Goal: Task Accomplishment & Management: Manage account settings

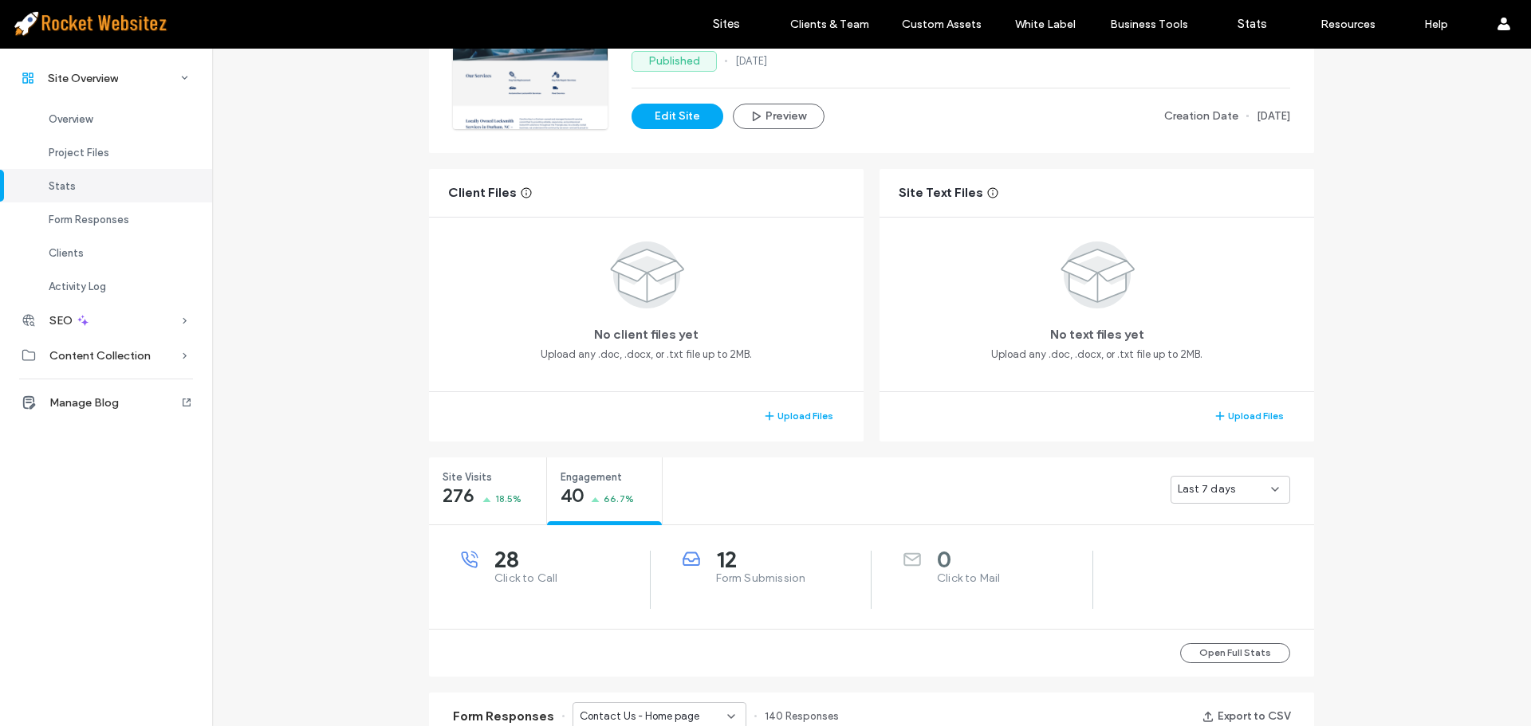
scroll to position [159, 0]
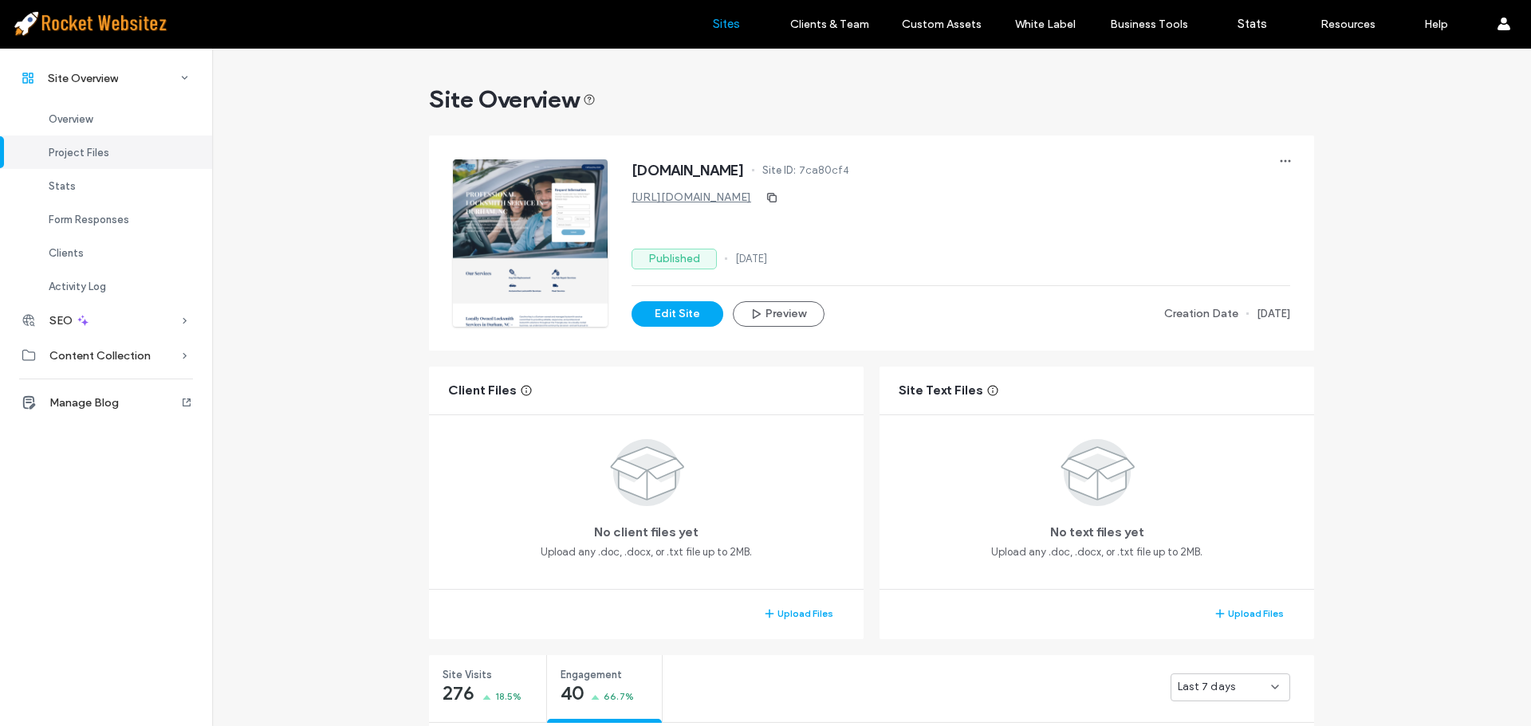
click at [733, 31] on link "Sites" at bounding box center [725, 24] width 95 height 48
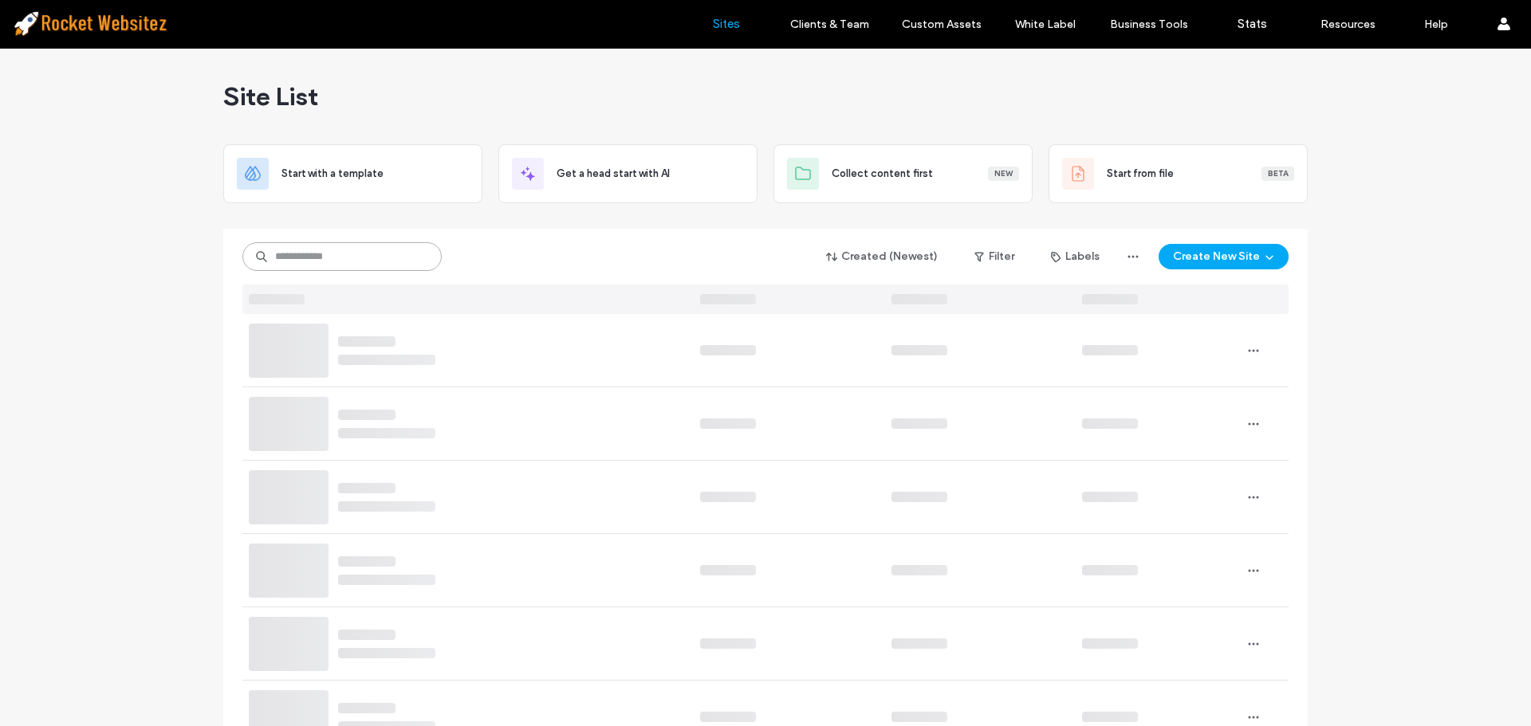
click at [355, 254] on input at bounding box center [341, 256] width 199 height 29
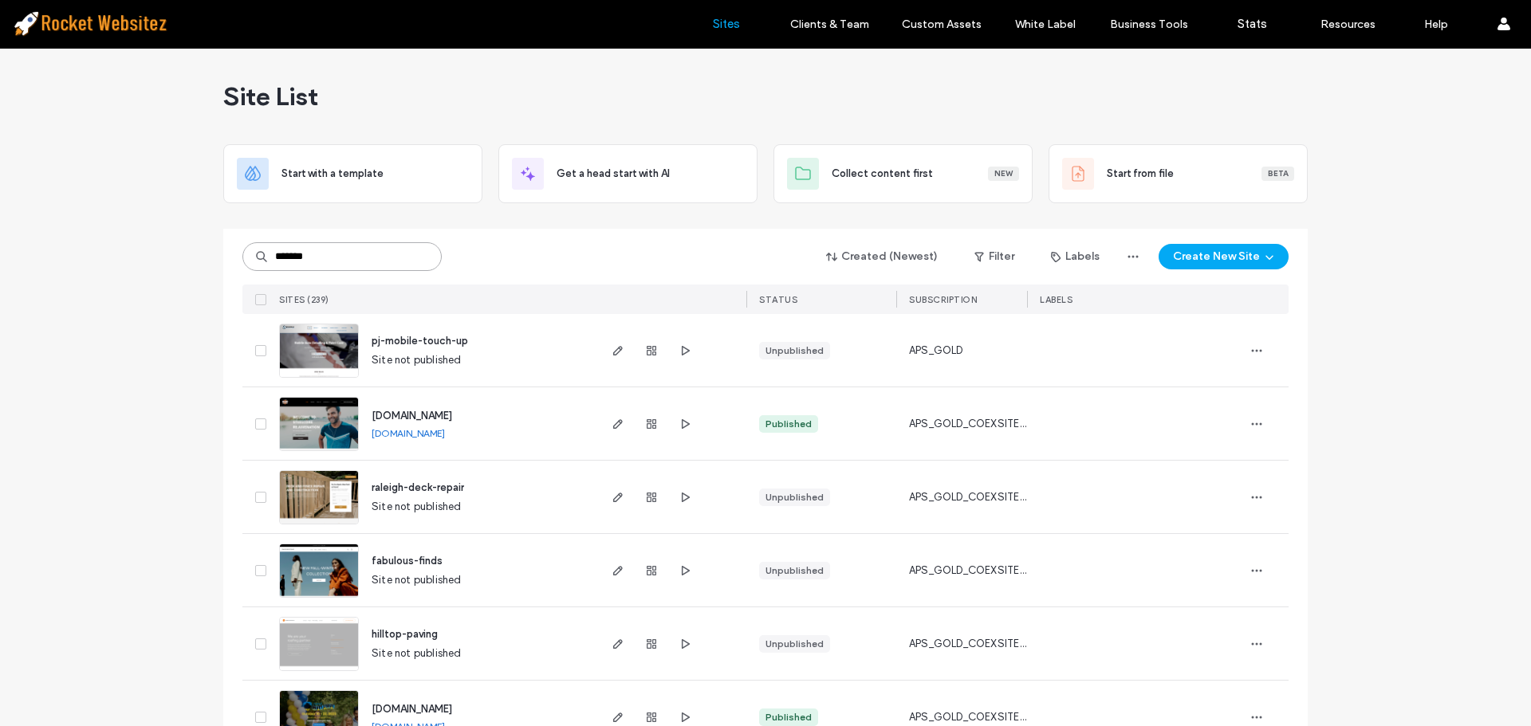
type input "*******"
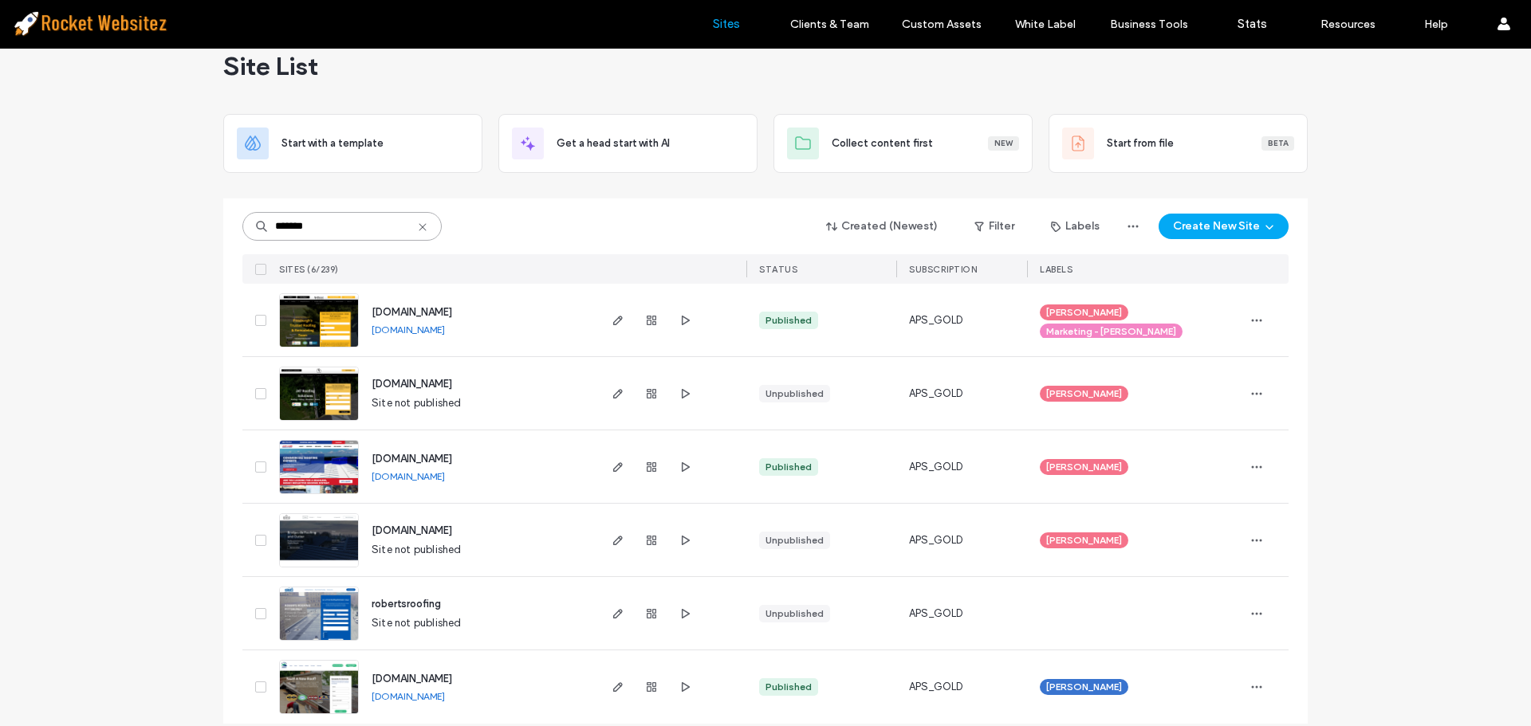
scroll to position [47, 0]
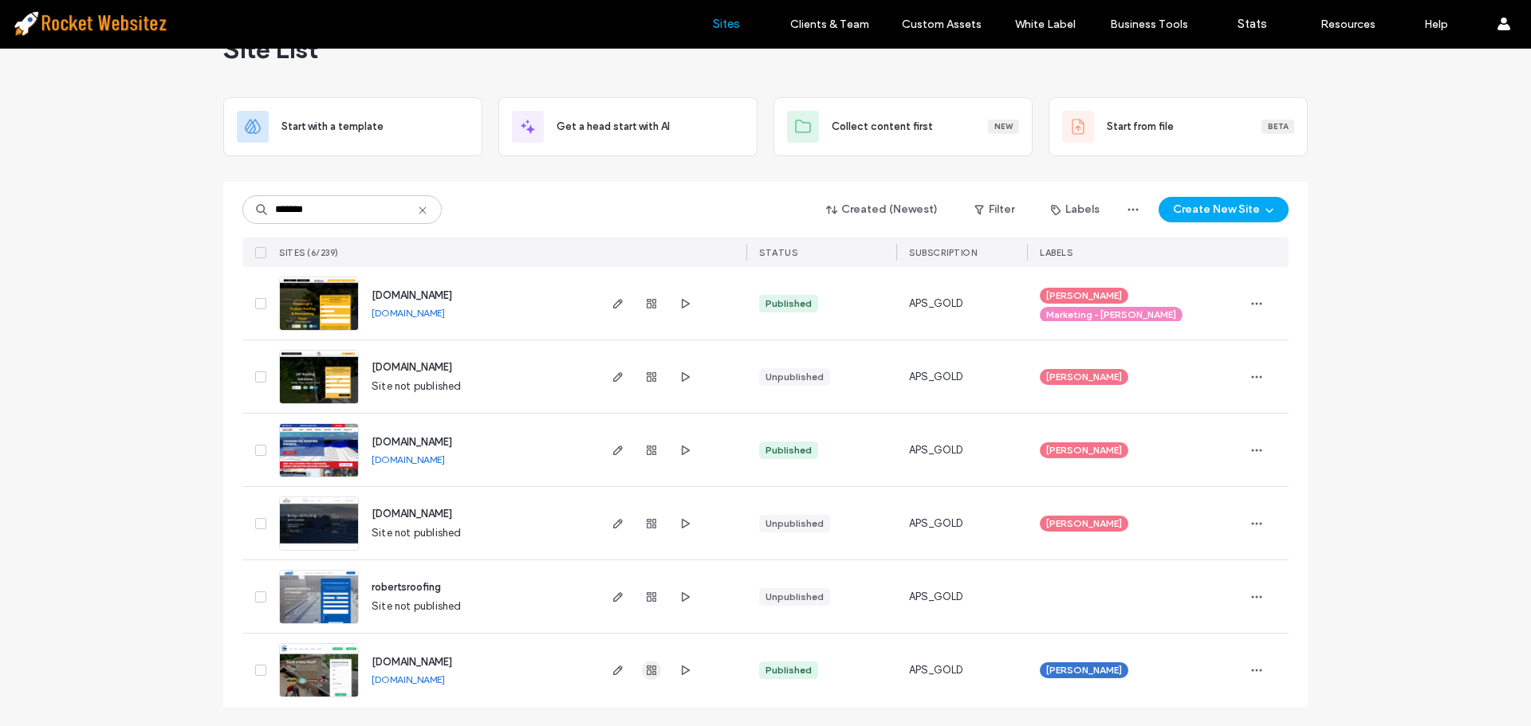
click at [647, 673] on use "button" at bounding box center [652, 671] width 10 height 10
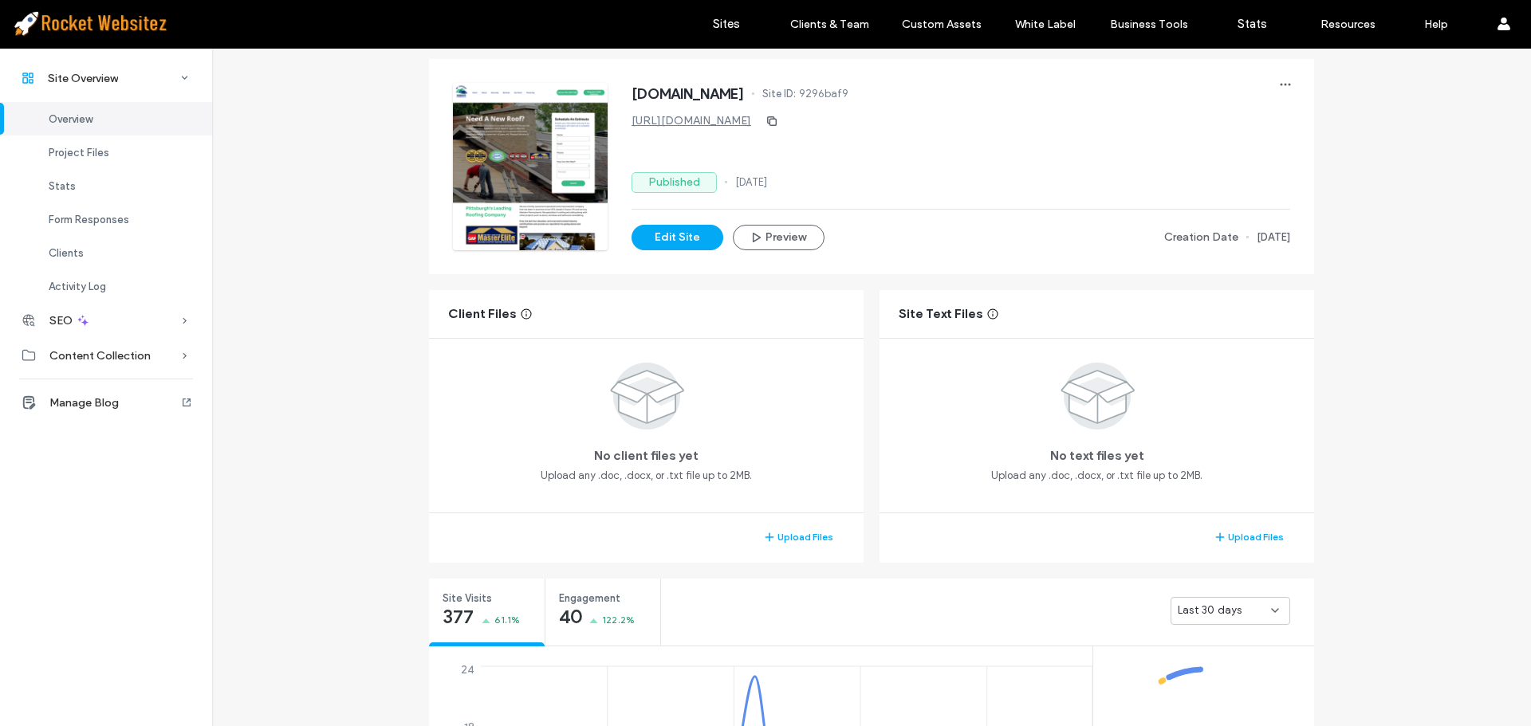
scroll to position [239, 0]
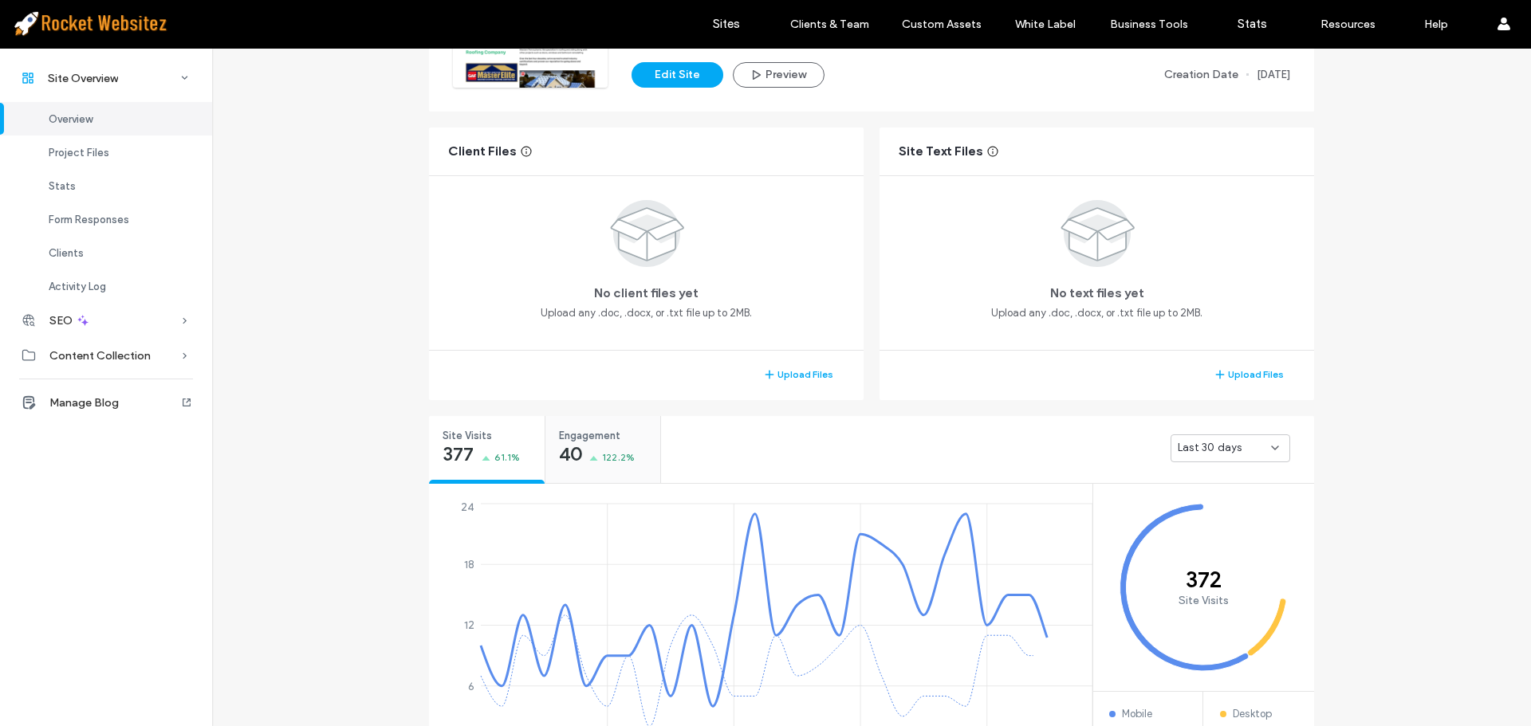
click at [620, 446] on div "40 122.2%" at bounding box center [597, 455] width 77 height 19
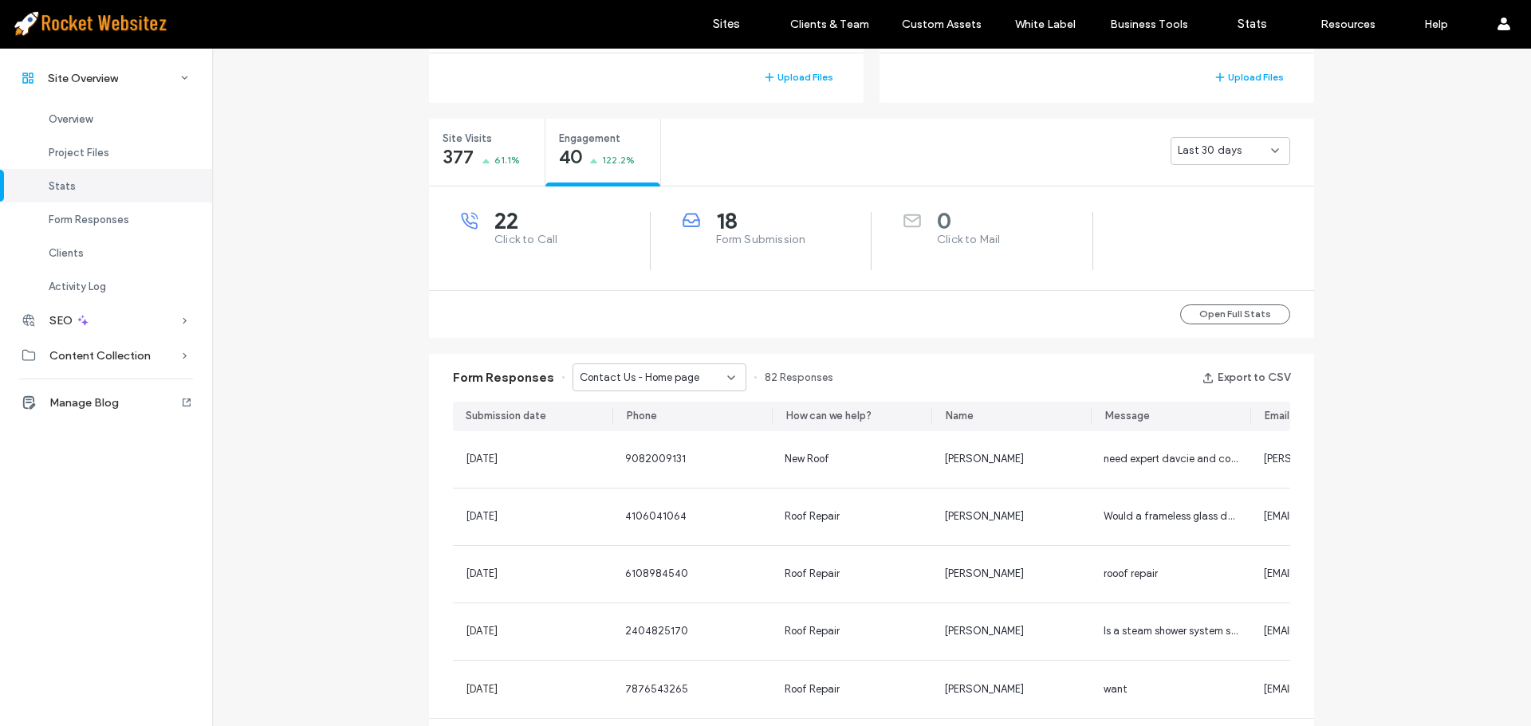
scroll to position [558, 0]
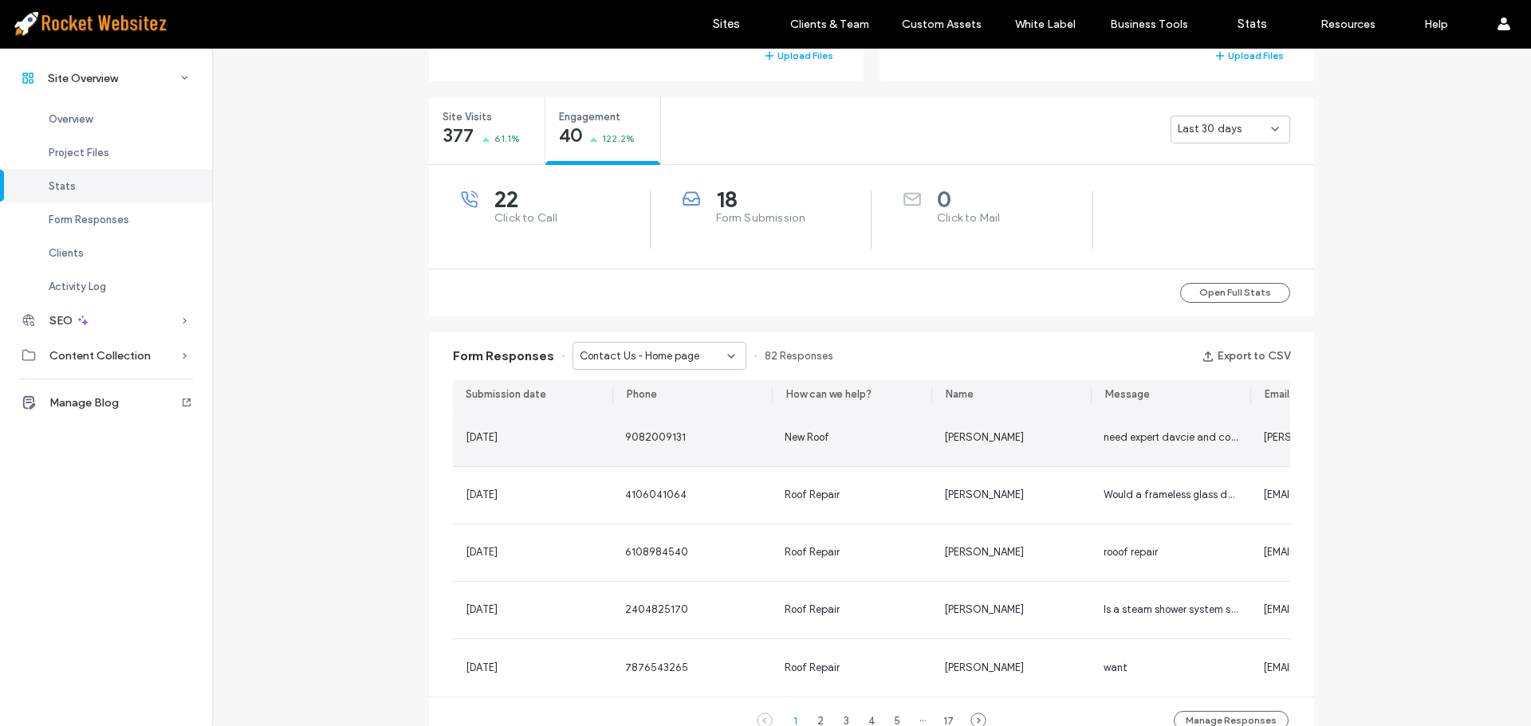
click at [796, 436] on span "New Roof" at bounding box center [806, 437] width 45 height 12
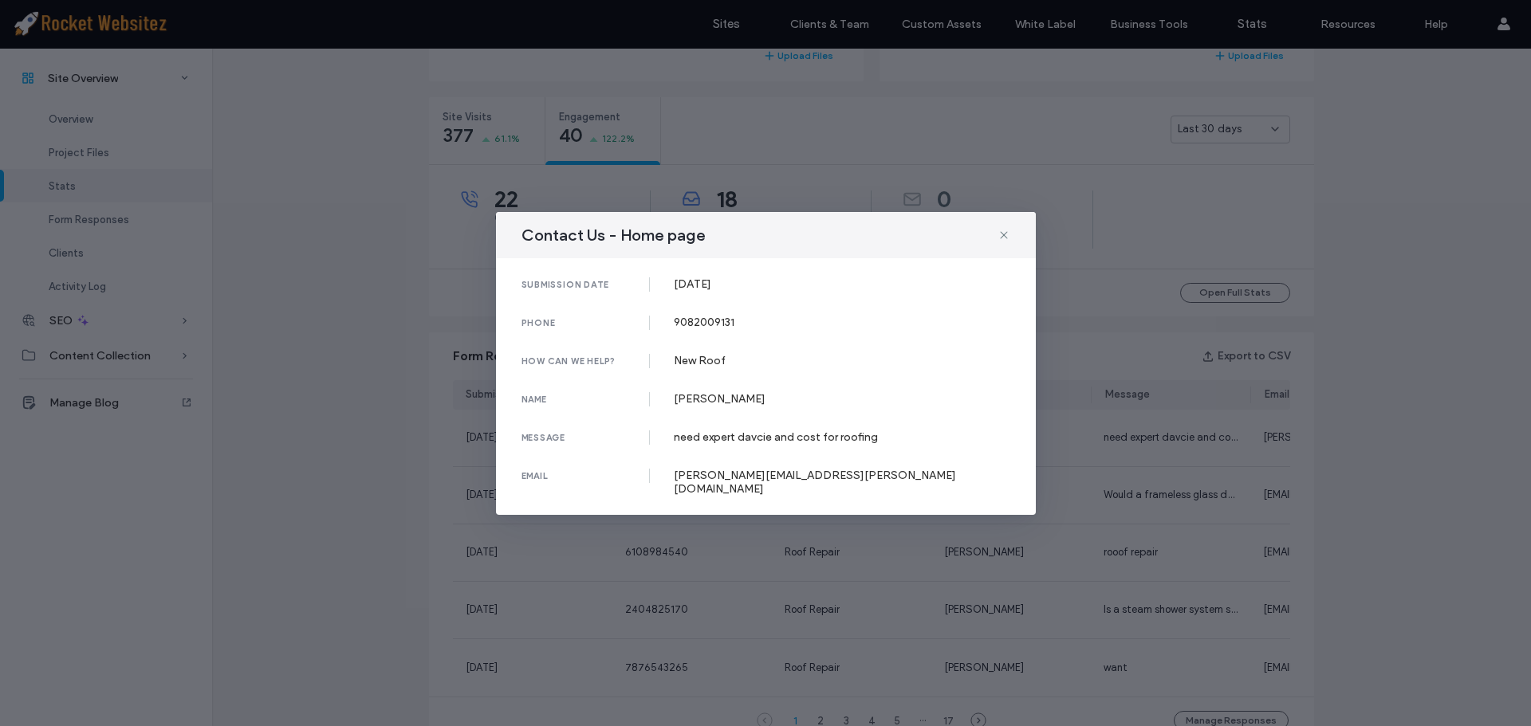
click at [742, 533] on div "Contact Us - Home page submission date [DATE] phone [PHONE_NUMBER] how can we h…" at bounding box center [765, 363] width 1531 height 726
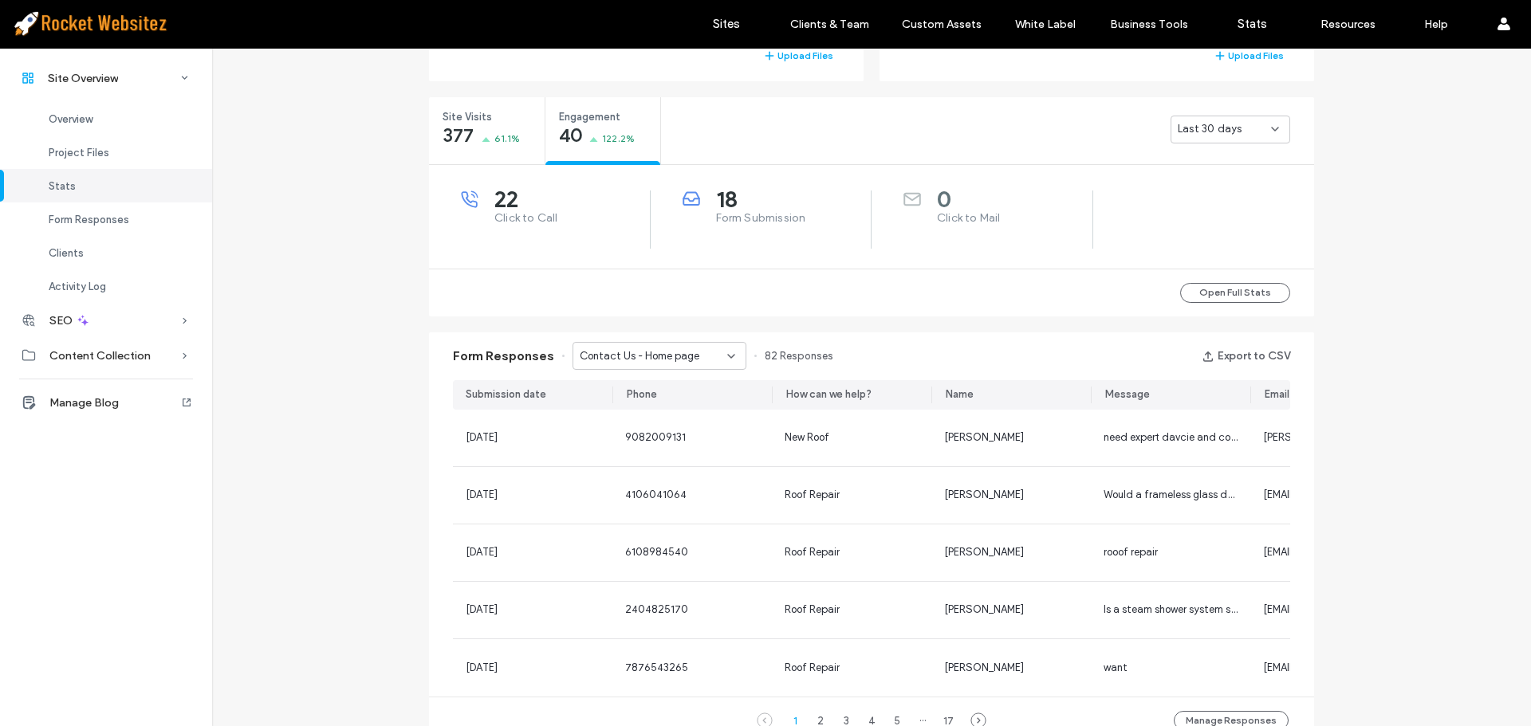
click at [669, 356] on span "Contact Us - Home page" at bounding box center [640, 356] width 120 height 16
click at [644, 412] on span "Financing Form - Home page" at bounding box center [640, 412] width 136 height 16
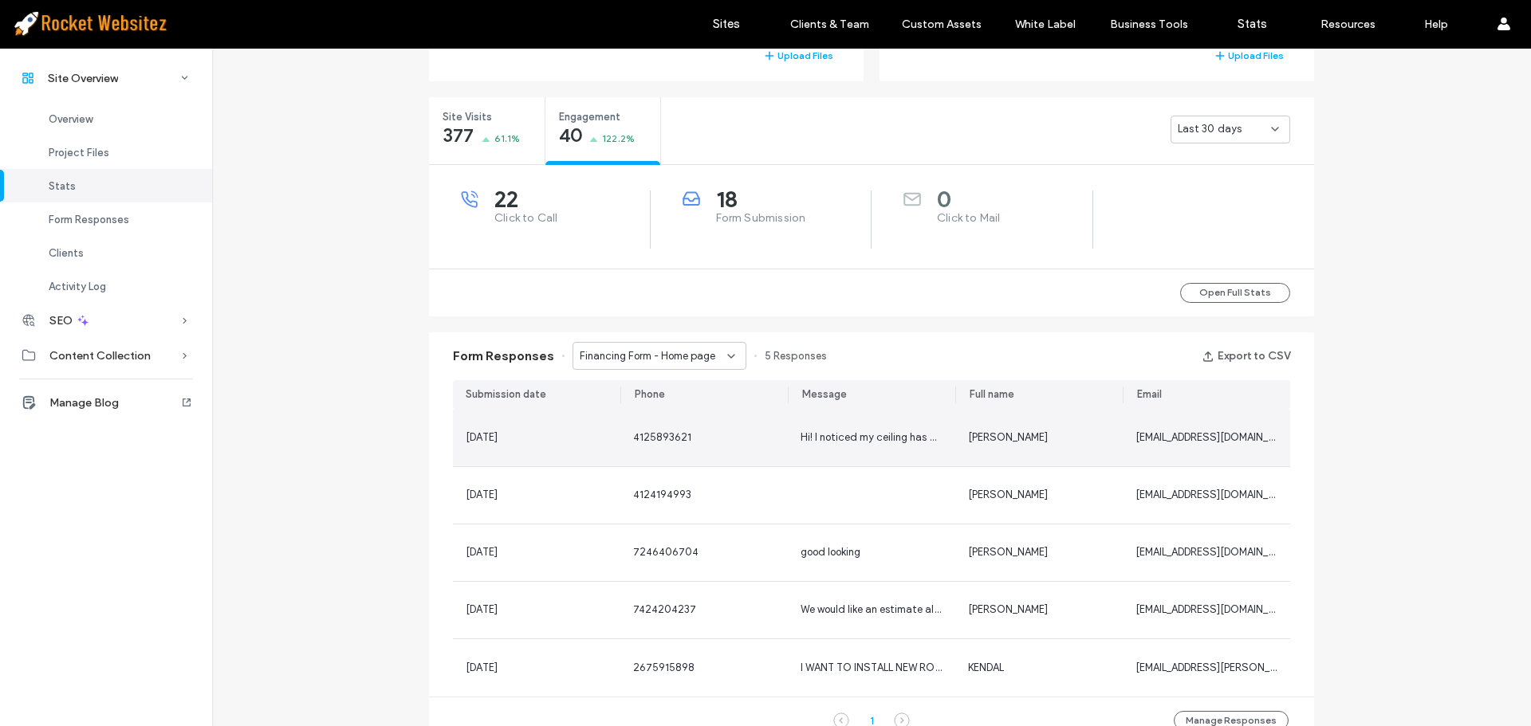
click at [816, 438] on span "Hi! I noticed my ceiling has water stains. Probably roof damage. Can you check?" at bounding box center [989, 437] width 378 height 12
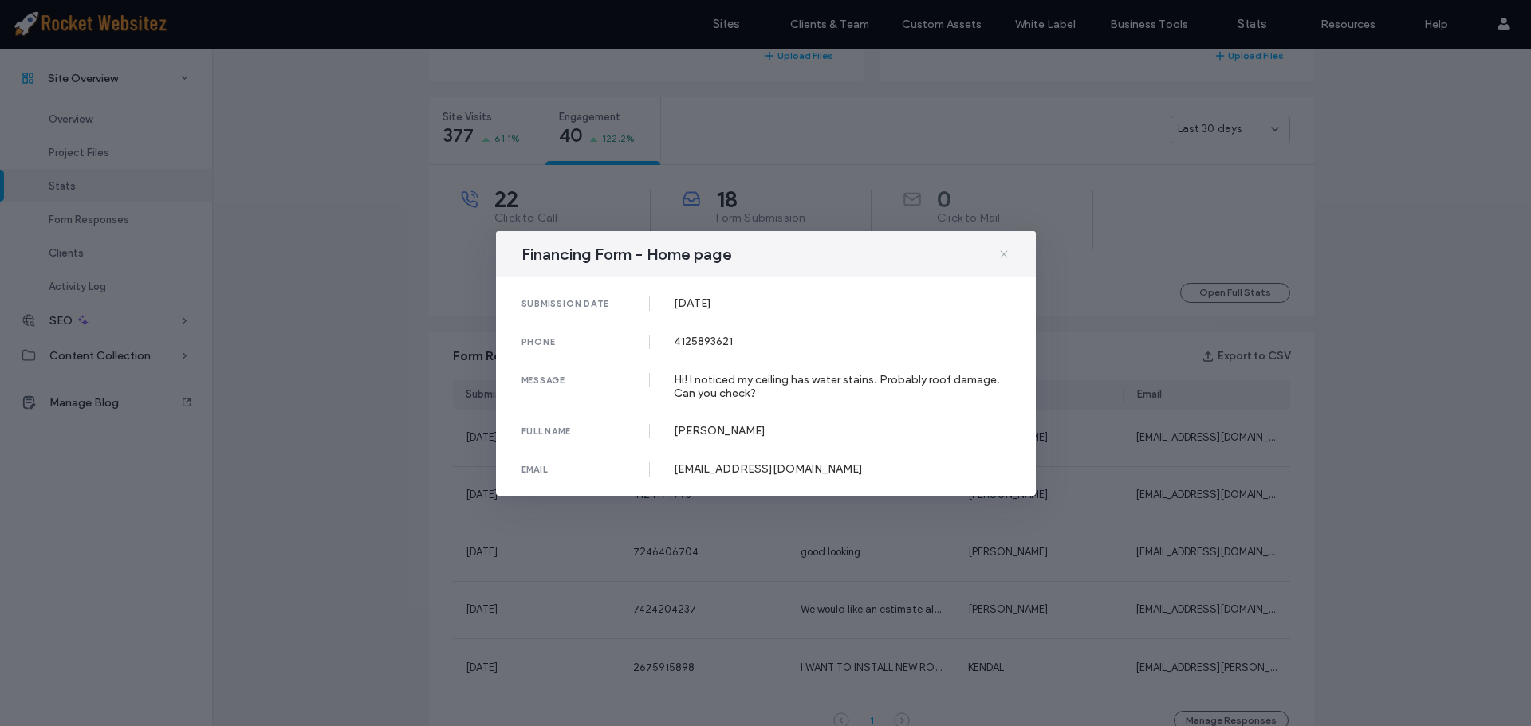
click at [1000, 255] on icon at bounding box center [1003, 254] width 13 height 13
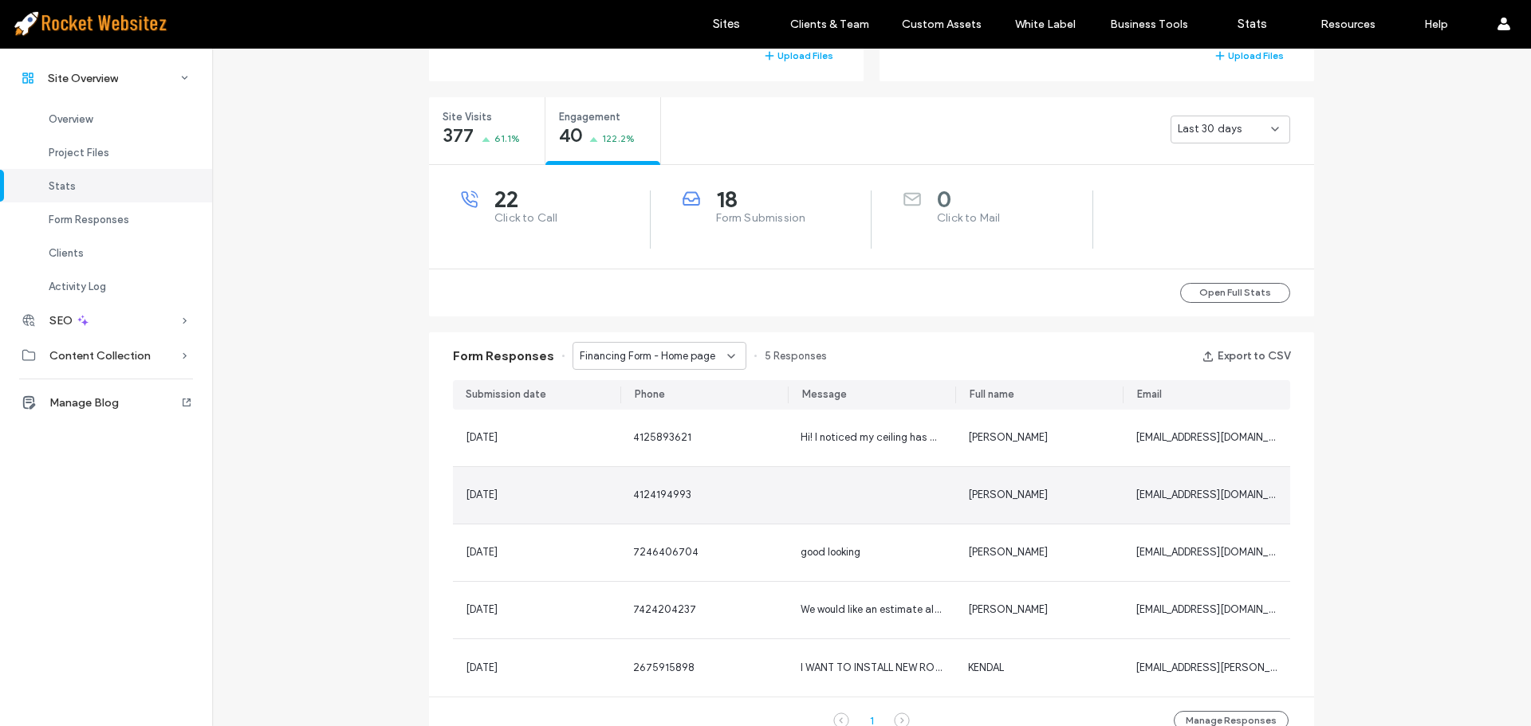
click at [633, 493] on span "4124194993" at bounding box center [662, 495] width 58 height 12
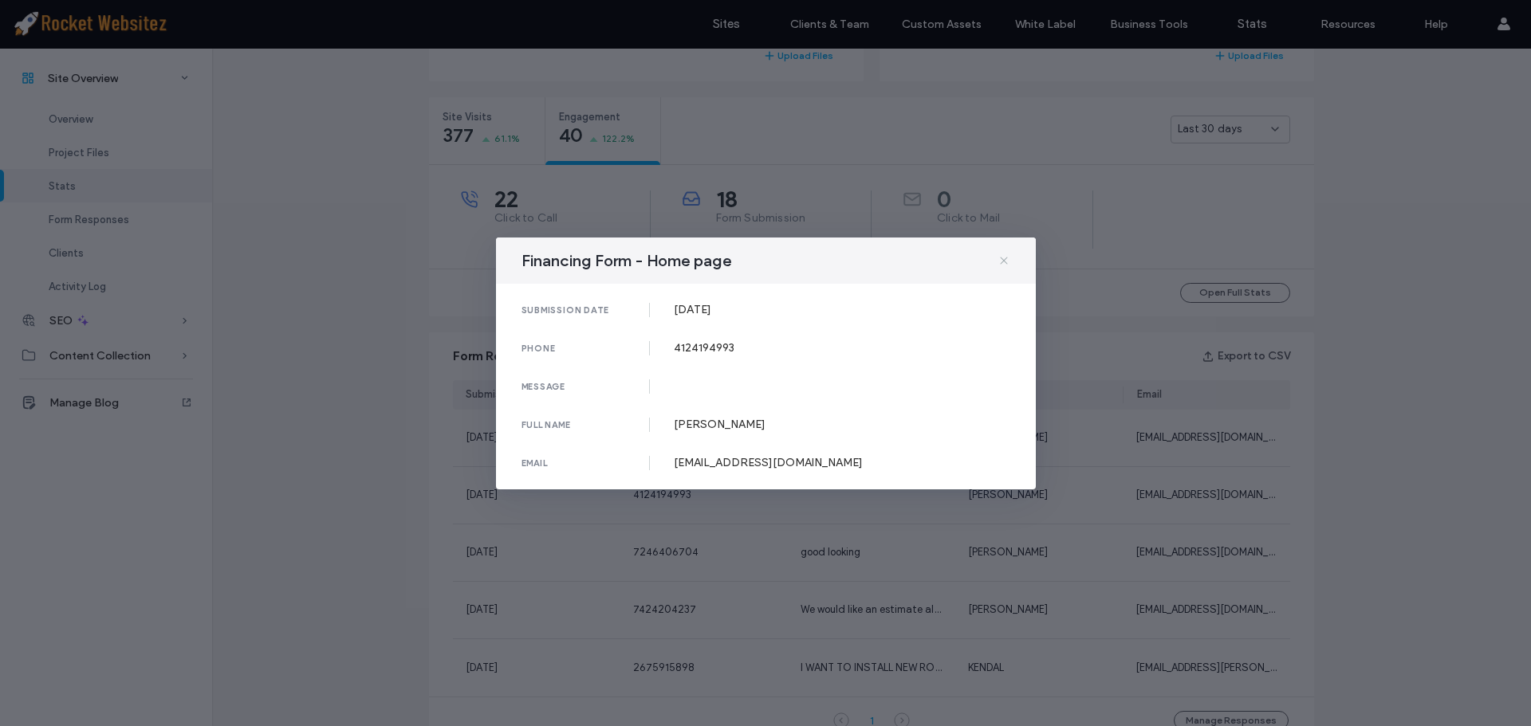
click at [1001, 258] on icon at bounding box center [1003, 260] width 13 height 13
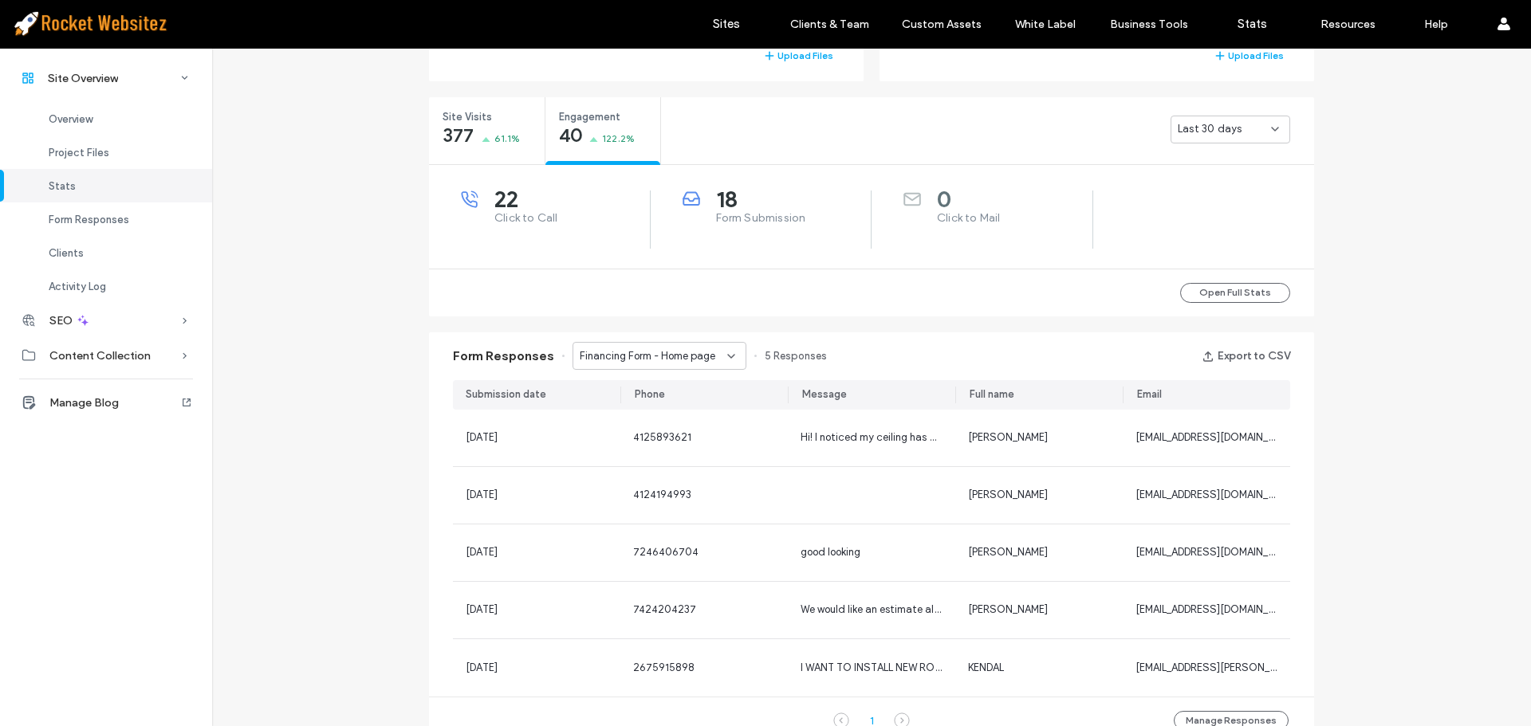
click at [647, 357] on span "Financing Form - Home page" at bounding box center [648, 356] width 136 height 16
click at [636, 387] on span "Contact Us - Home page" at bounding box center [632, 384] width 120 height 16
